Goal: Task Accomplishment & Management: Complete application form

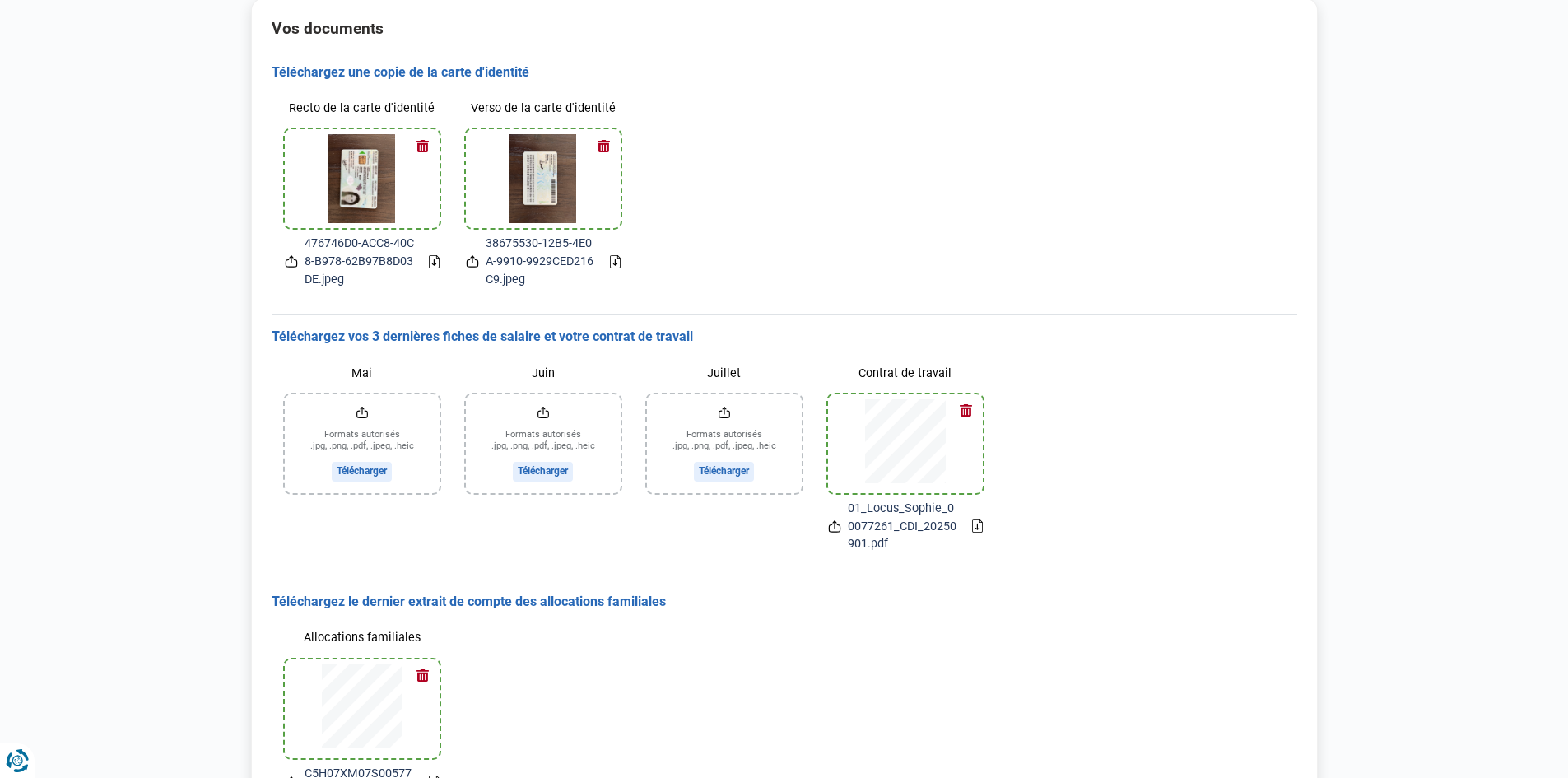
scroll to position [164, 0]
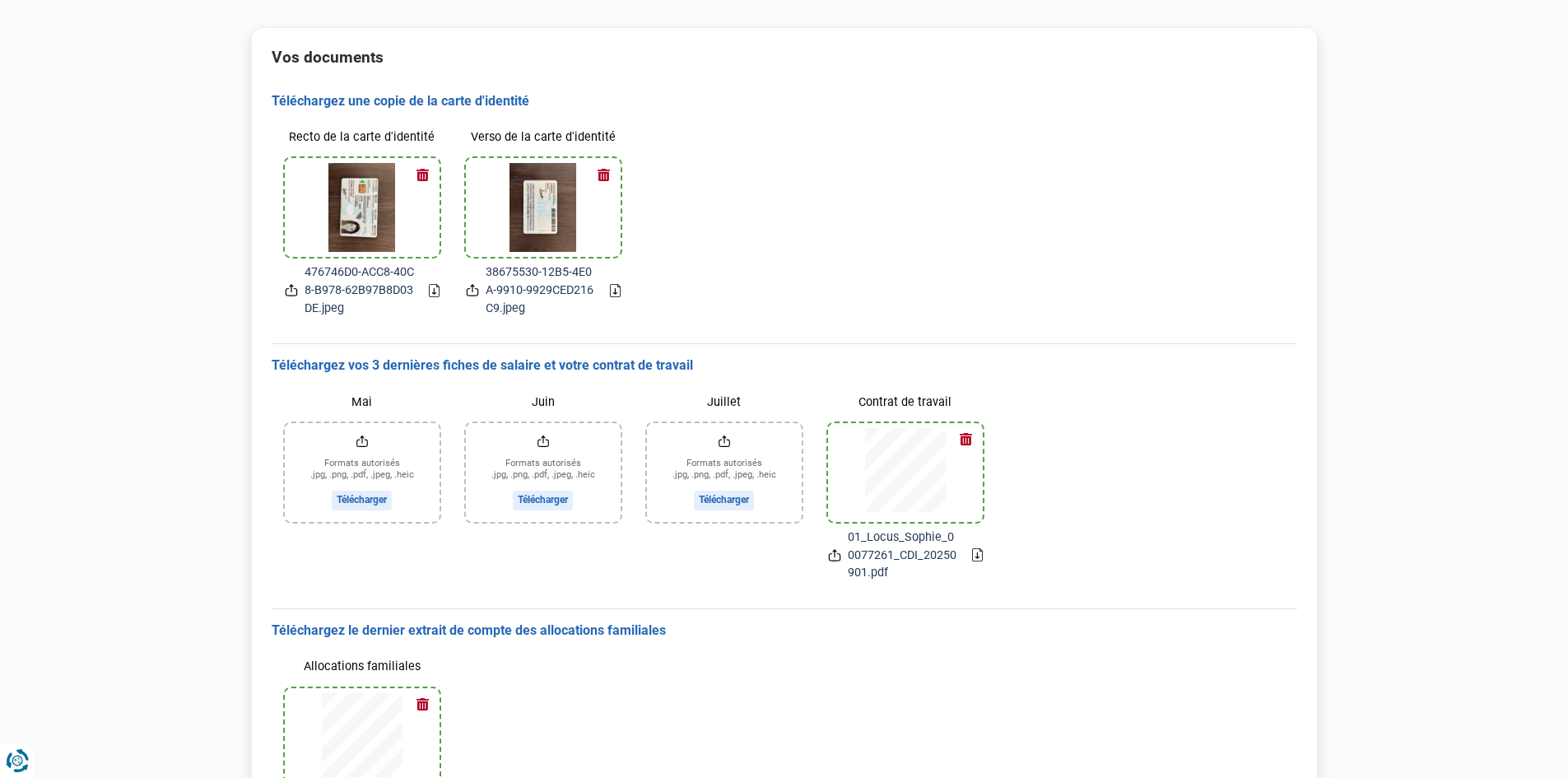
click at [369, 499] on input "Mai" at bounding box center [362, 473] width 155 height 99
click at [556, 499] on input "Juin" at bounding box center [543, 473] width 155 height 99
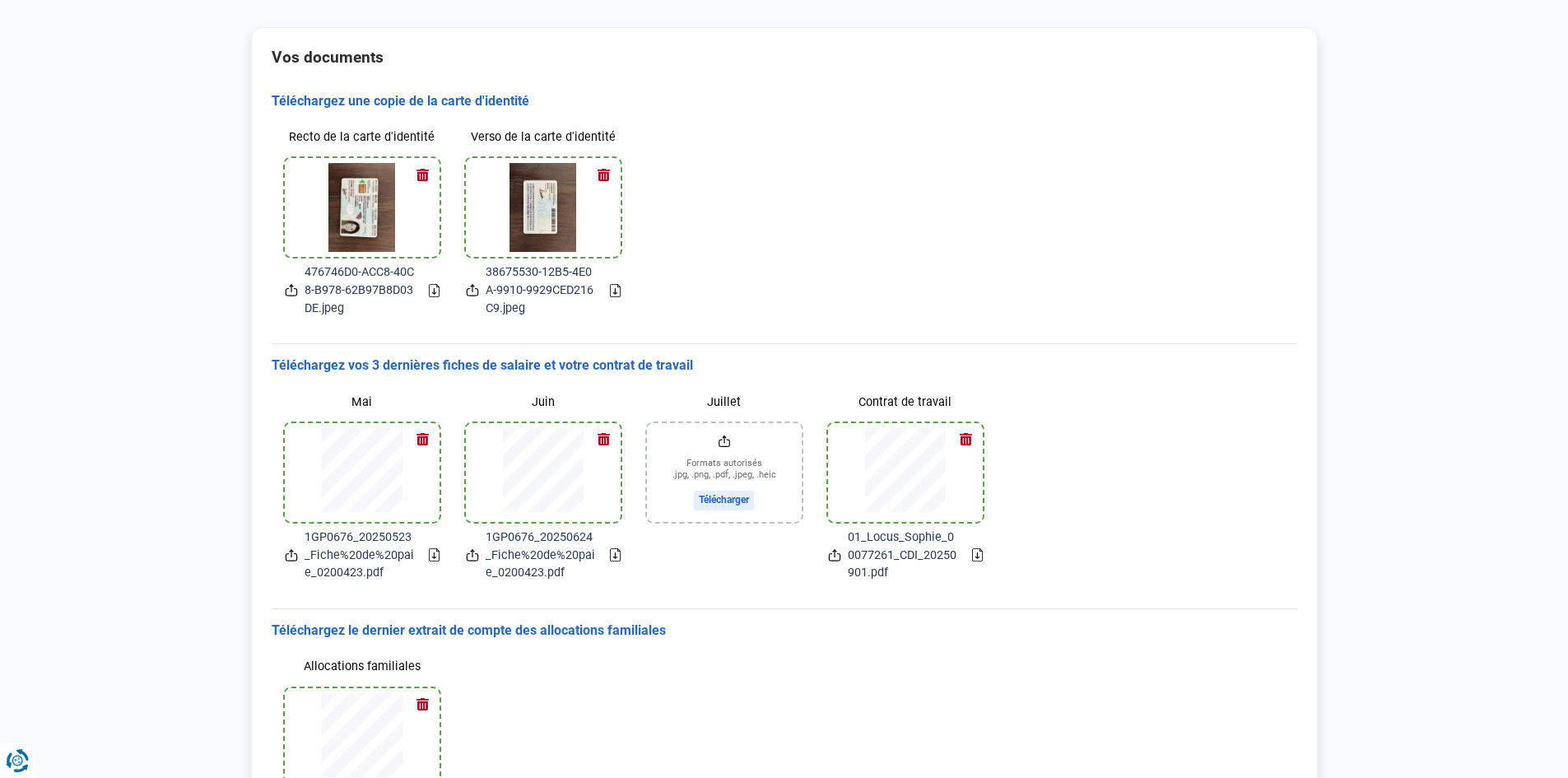
click at [716, 501] on input "Juillet" at bounding box center [725, 473] width 155 height 99
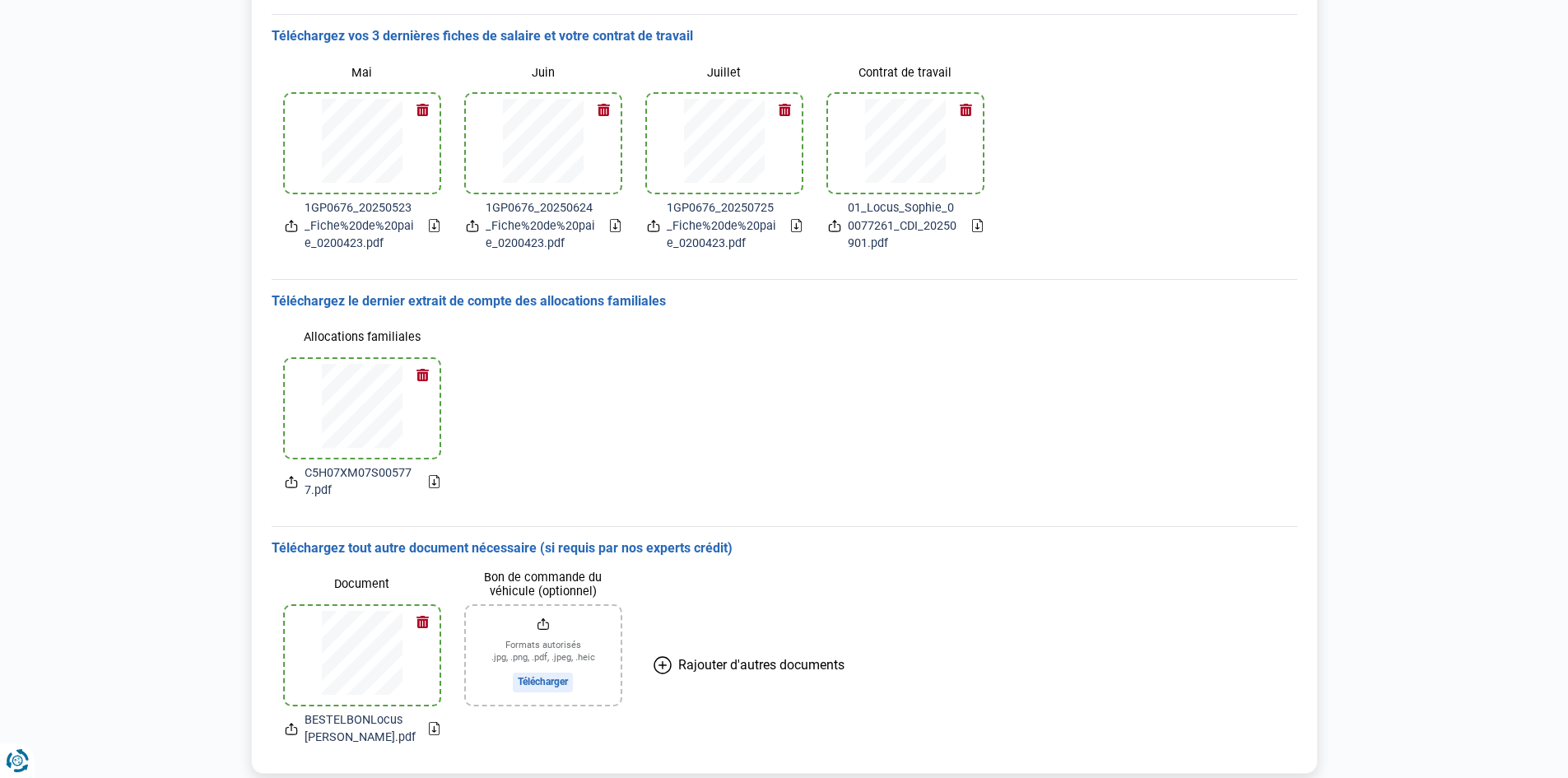
click at [1233, 348] on div "Allocations familiales C5H07XM07S005777.pdf" at bounding box center [784, 411] width 1025 height 202
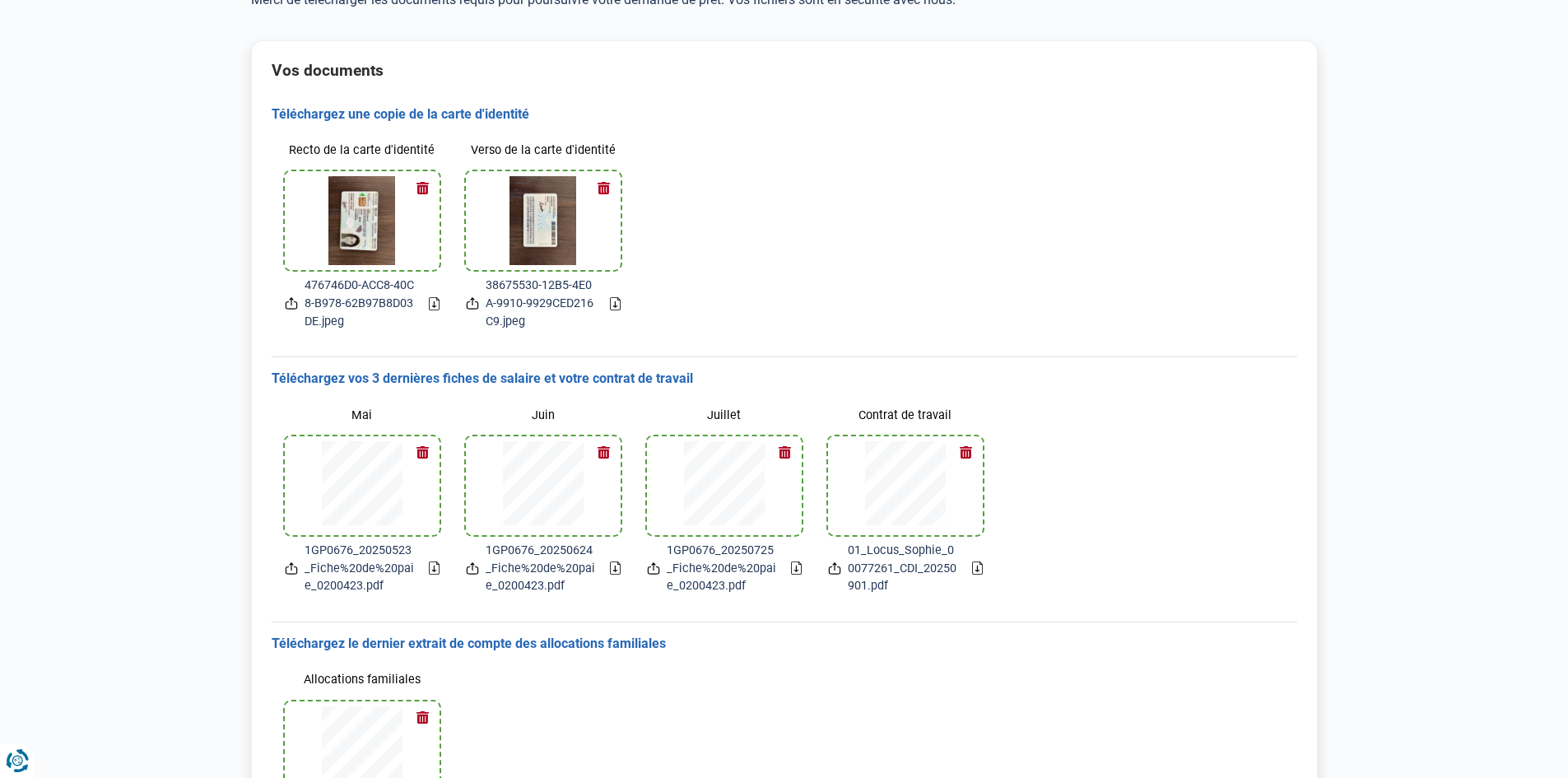
scroll to position [545, 0]
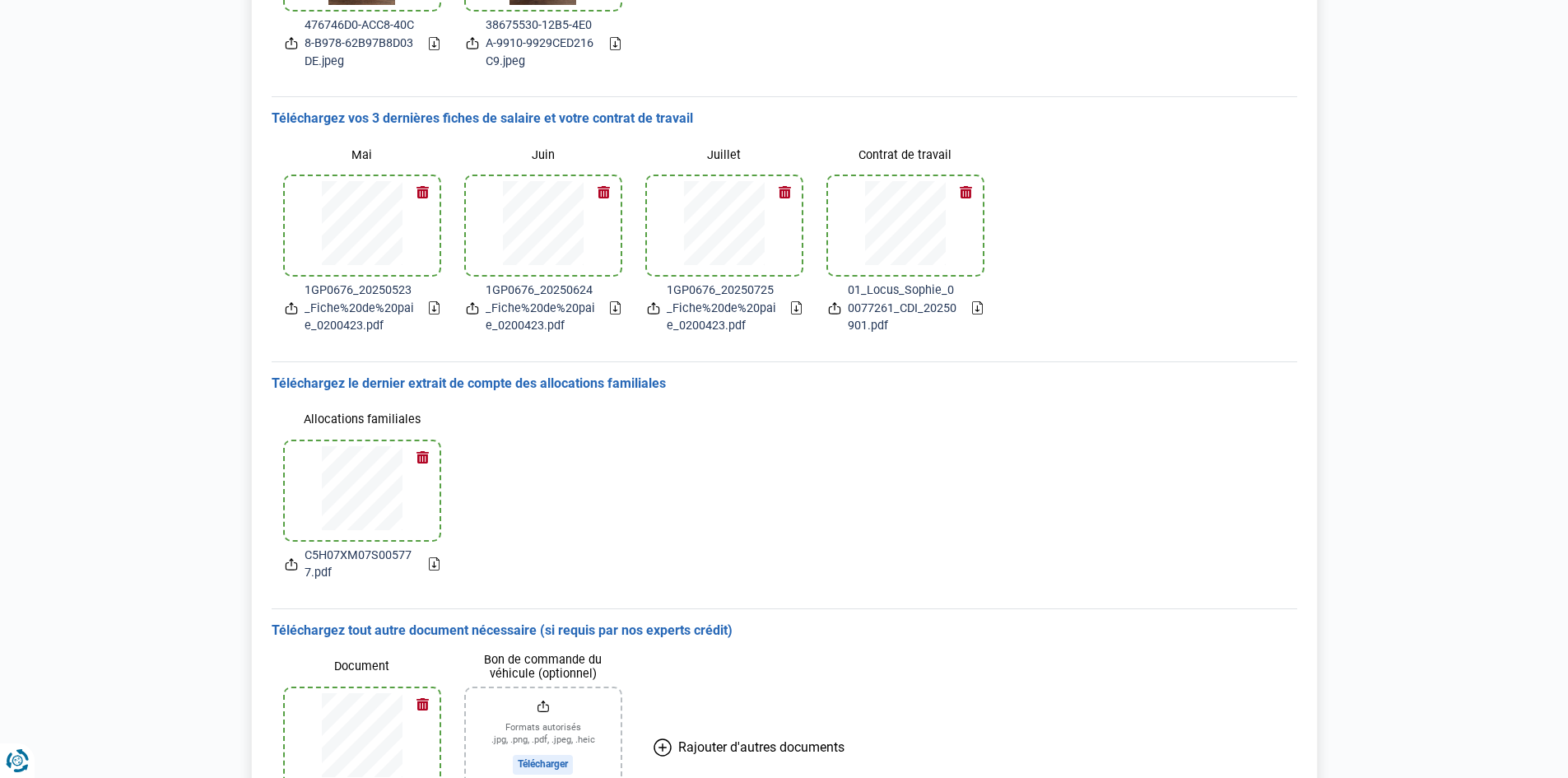
scroll to position [545, 0]
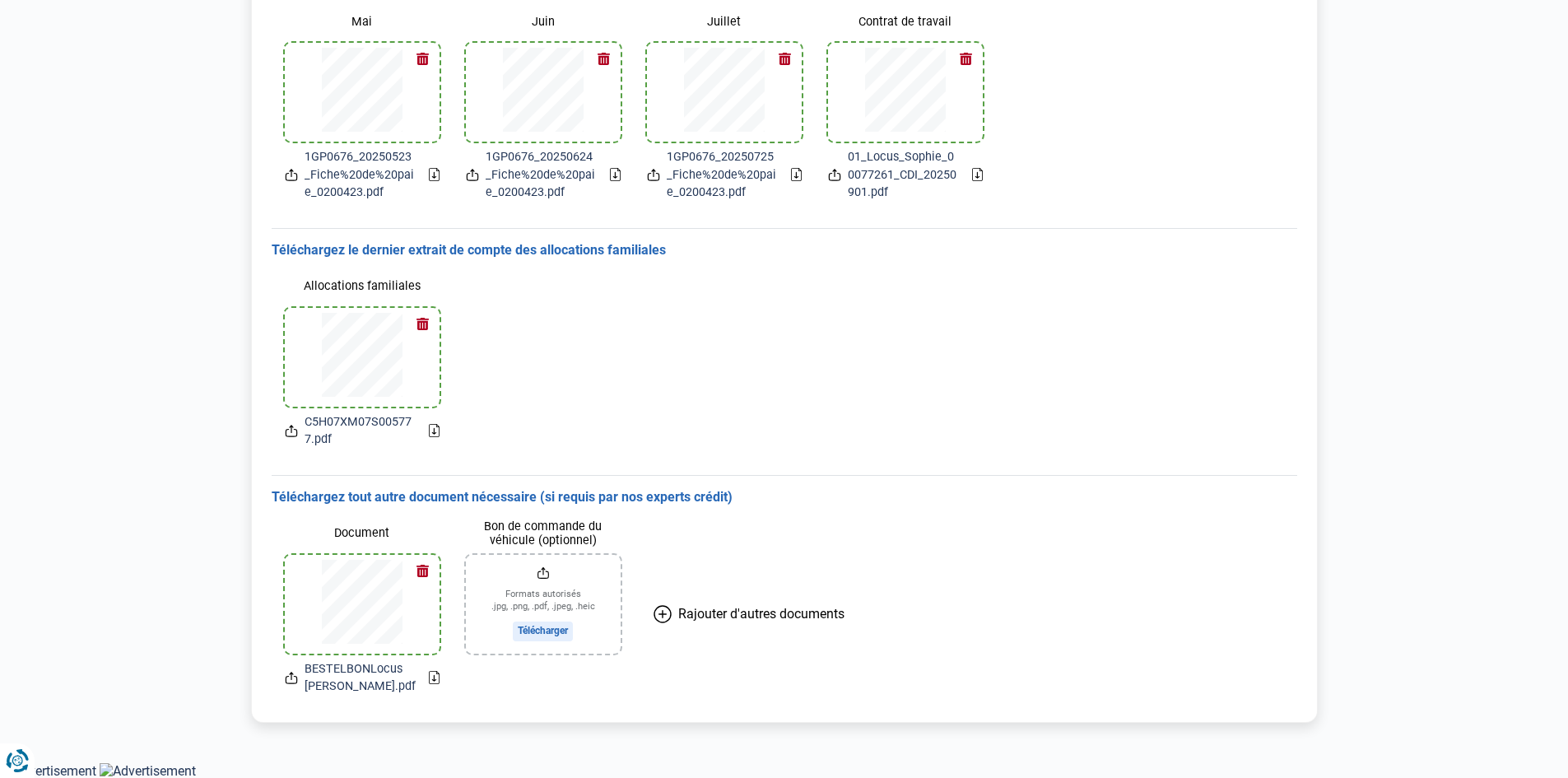
click at [543, 628] on input "Bon de commande du véhicule (optionnel)" at bounding box center [543, 604] width 155 height 99
click at [1287, 526] on div "Document BESTELBONLocus Sophie.pdf Bon de commande du véhicule (optionnel) BEST…" at bounding box center [784, 608] width 1025 height 202
click at [427, 573] on button "button" at bounding box center [423, 571] width 25 height 25
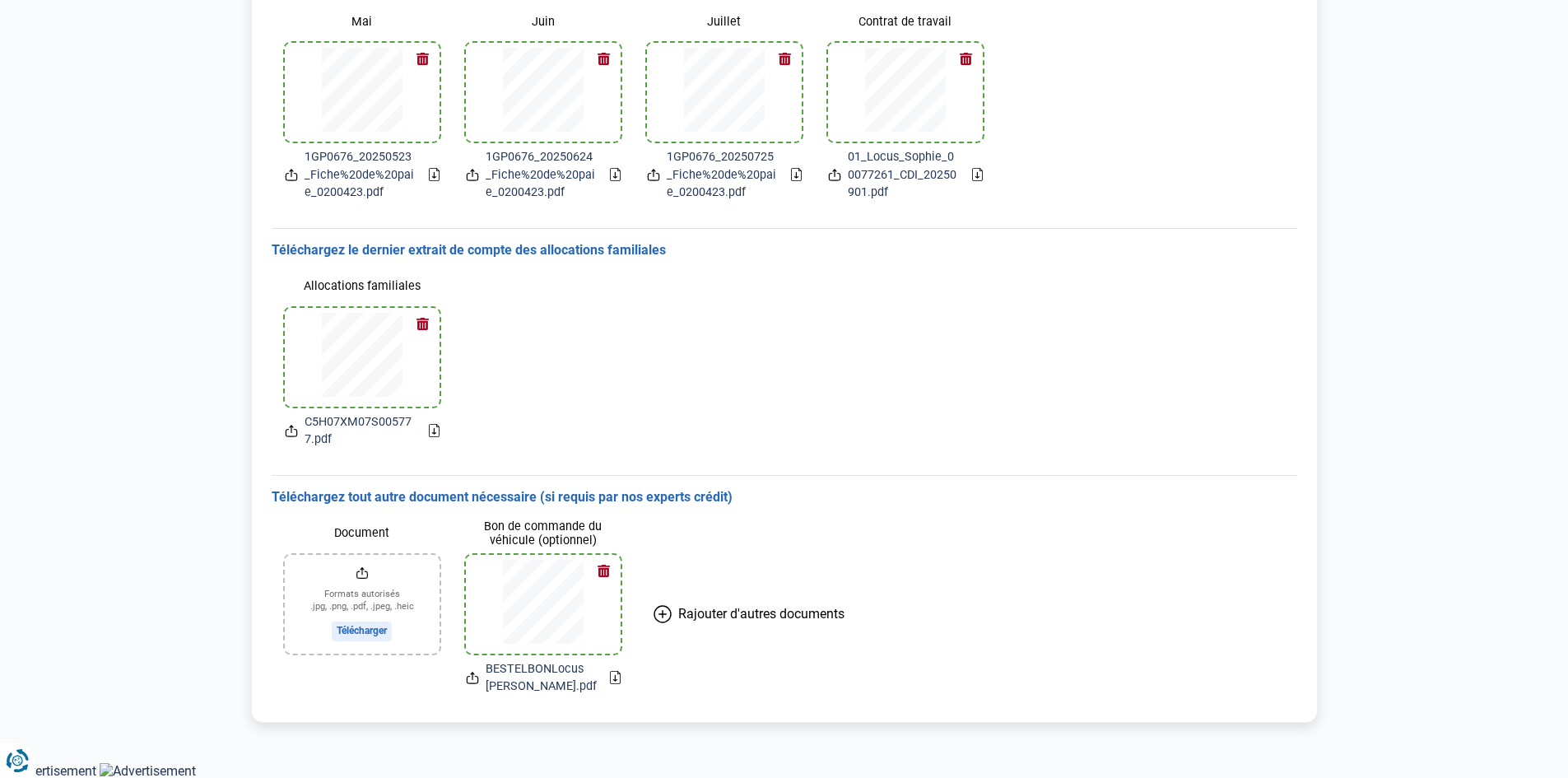
click at [1387, 365] on main "Bonjour, Sophie Locus Vous n'êtes qu'à un pas de l'obtention de votre prêt ! Me…" at bounding box center [784, 133] width 1568 height 1258
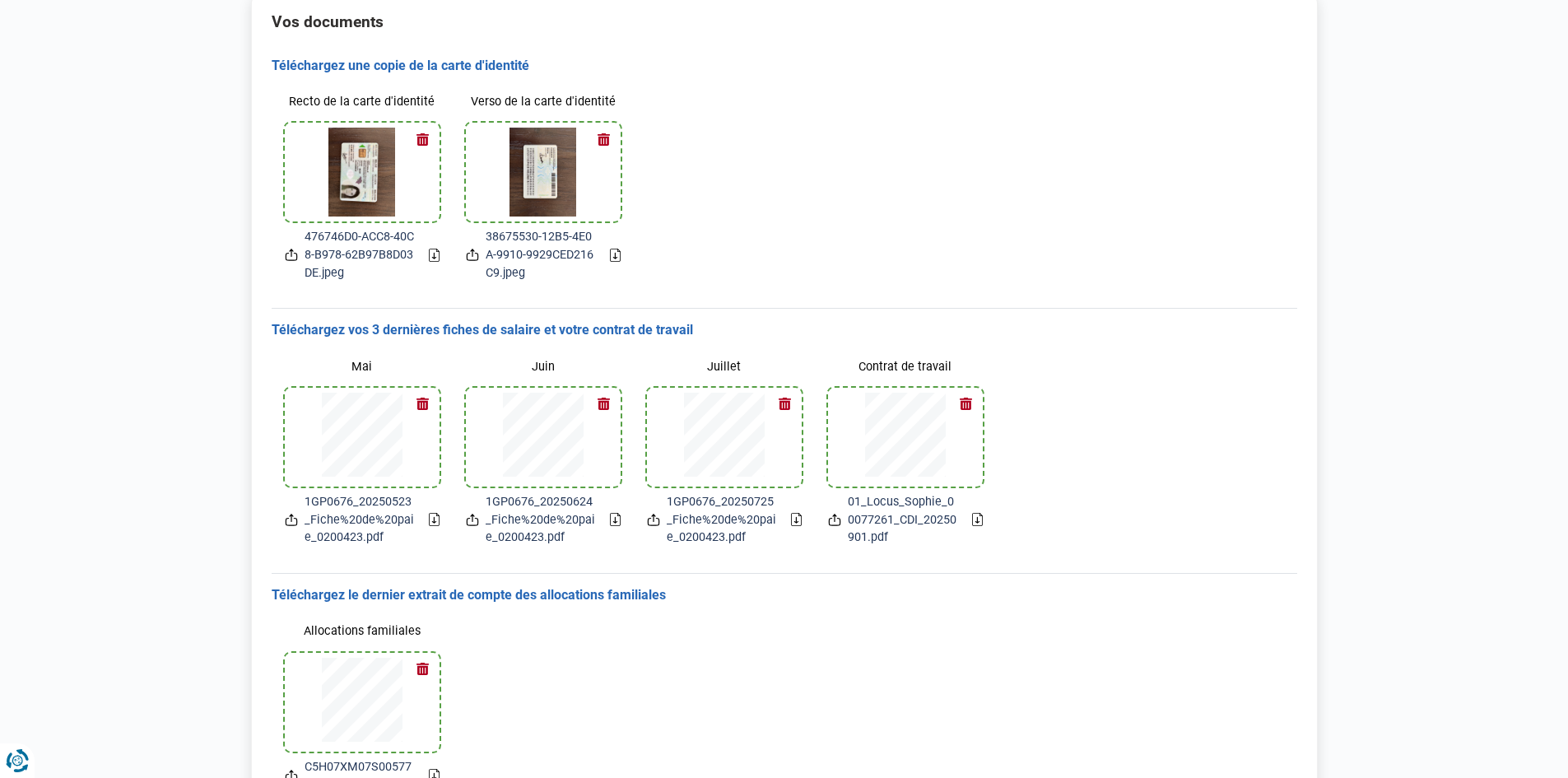
scroll to position [0, 0]
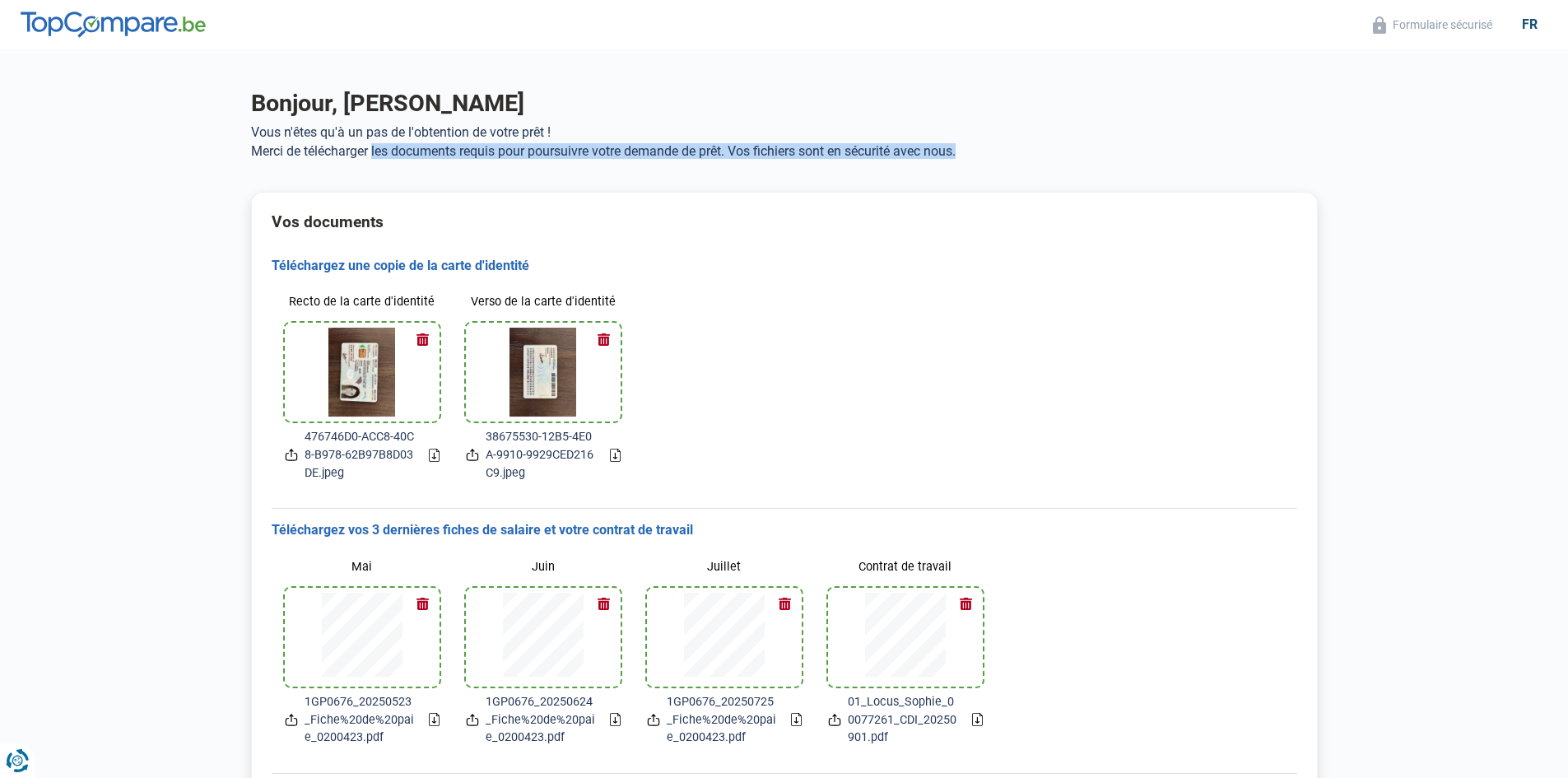
drag, startPoint x: 372, startPoint y: 155, endPoint x: 980, endPoint y: 170, distance: 608.2
click at [980, 170] on div "Bonjour, Sophie Locus Vous n'êtes qu'à un pas de l'obtention de votre prêt ! Me…" at bounding box center [784, 130] width 1087 height 83
